Goal: Task Accomplishment & Management: Manage account settings

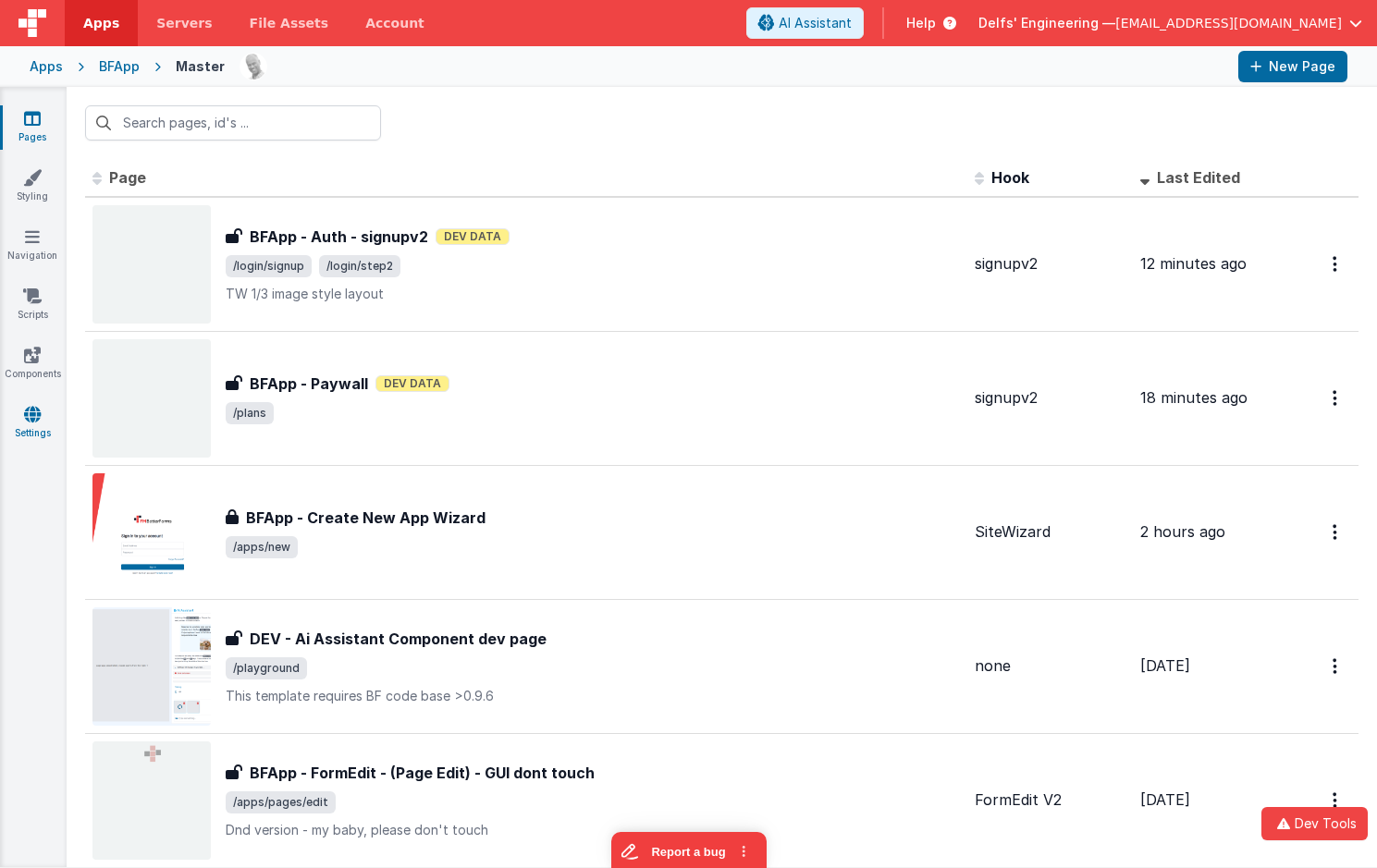
click at [43, 421] on link "Settings" at bounding box center [33, 423] width 67 height 37
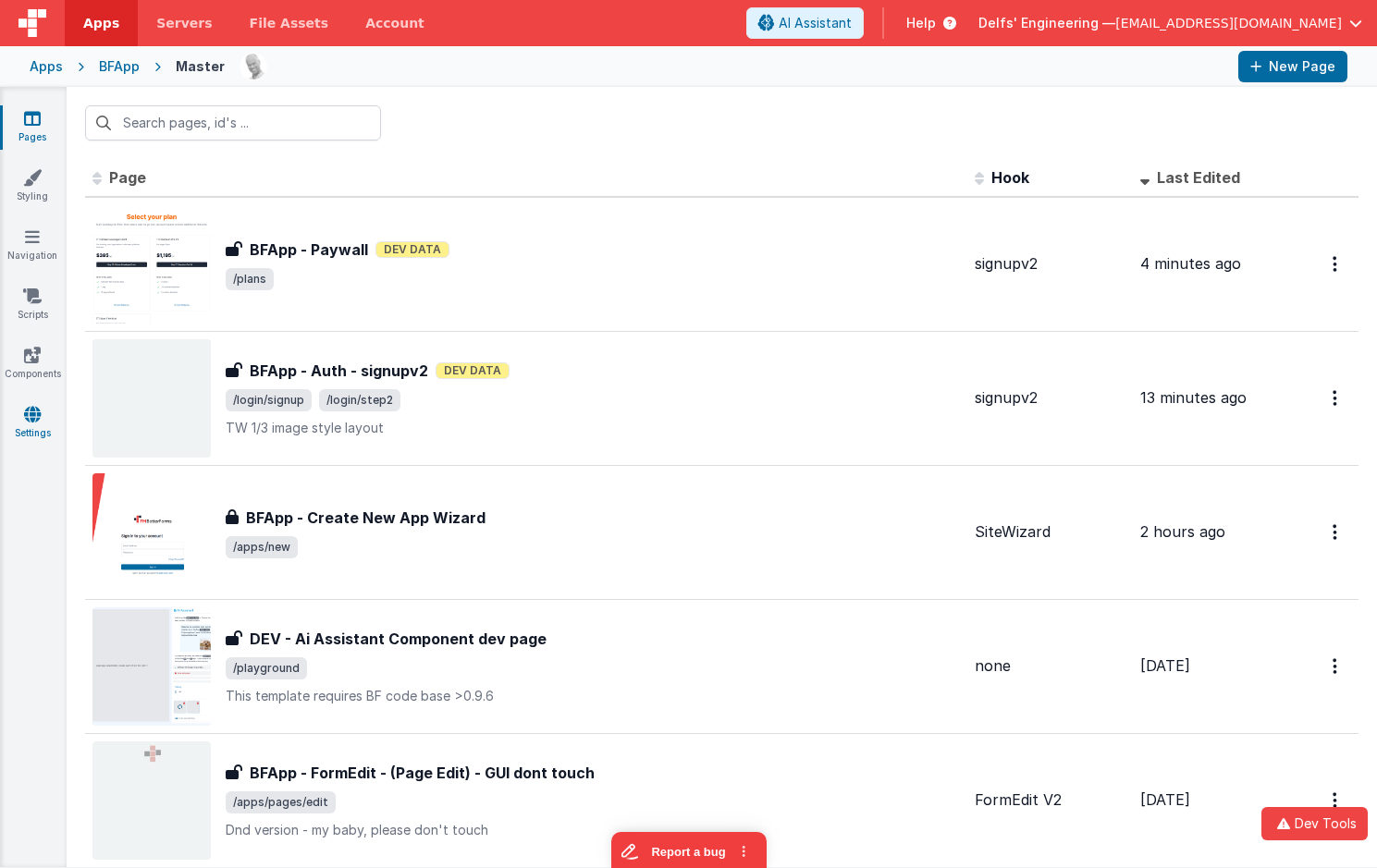
click at [36, 411] on icon at bounding box center [33, 414] width 17 height 19
